Goal: Task Accomplishment & Management: Manage account settings

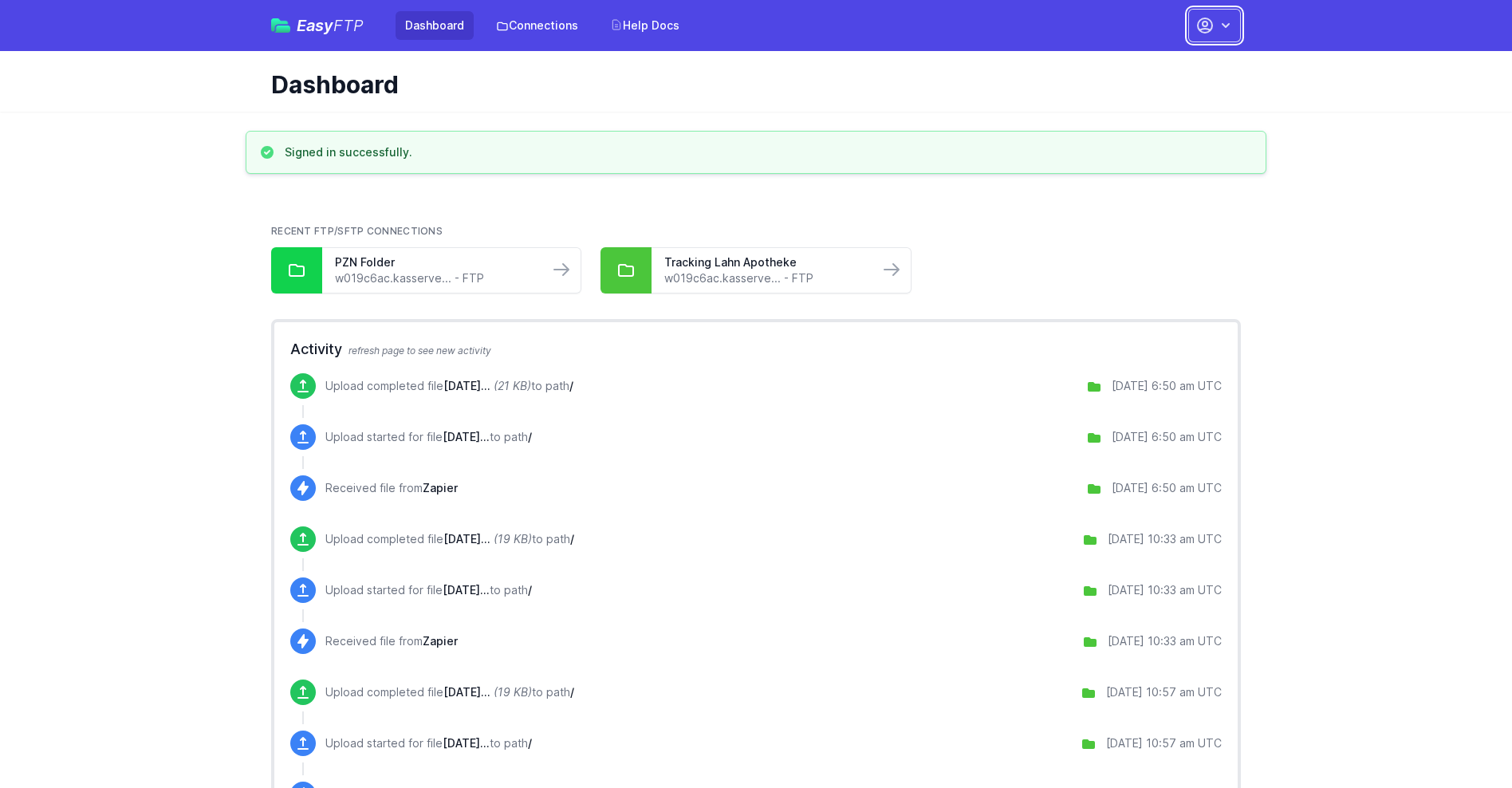
click at [1215, 26] on button "button" at bounding box center [1214, 25] width 53 height 33
click at [1164, 66] on link "Account Settings" at bounding box center [1164, 66] width 153 height 29
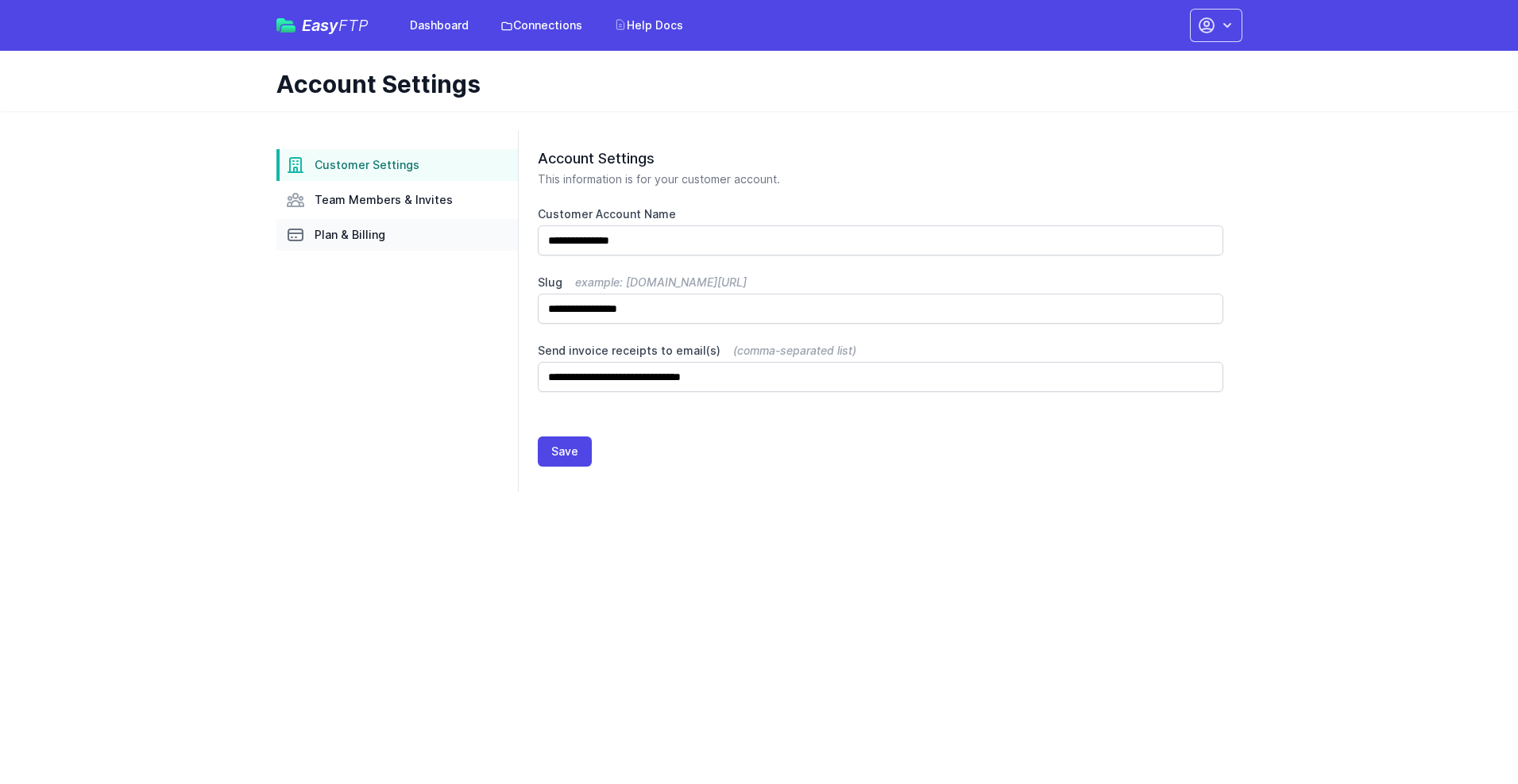
click at [397, 235] on link "Plan & Billing" at bounding box center [397, 234] width 242 height 31
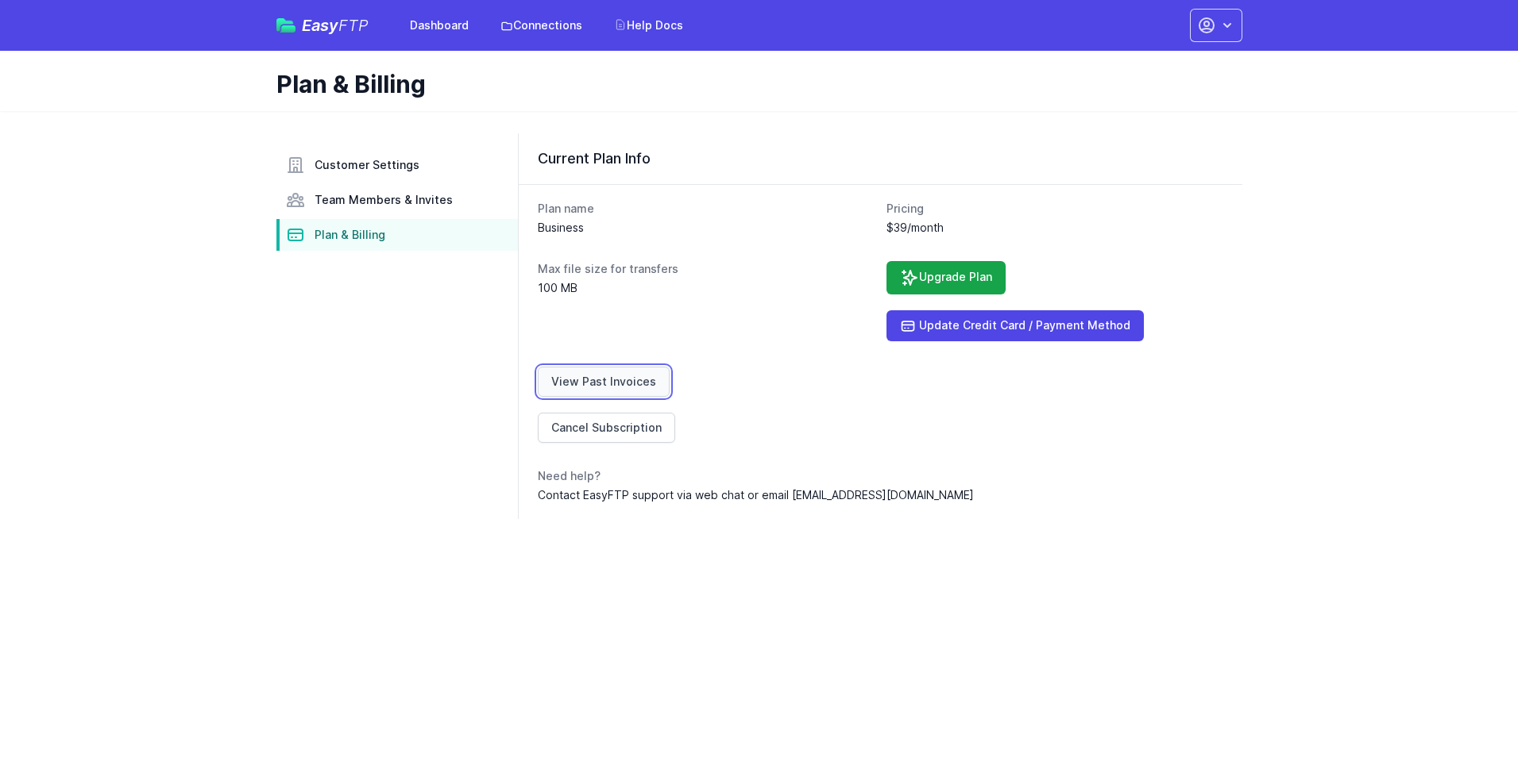
click at [601, 382] on link "View Past Invoices" at bounding box center [603, 382] width 132 height 30
